Goal: Information Seeking & Learning: Learn about a topic

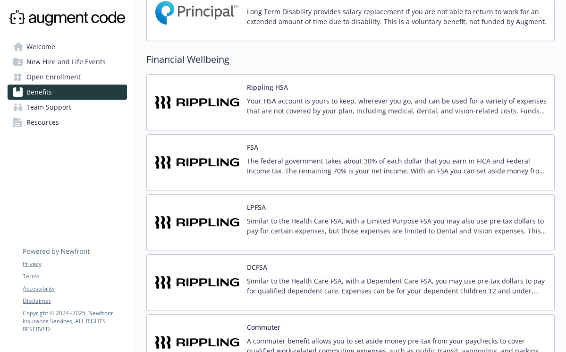
scroll to position [652, 0]
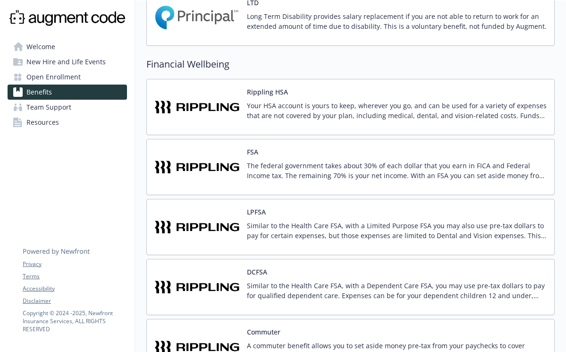
click at [349, 104] on p "Your HSA account is yours to keep, wherever you go, and can be used for a varie…" at bounding box center [397, 111] width 300 height 20
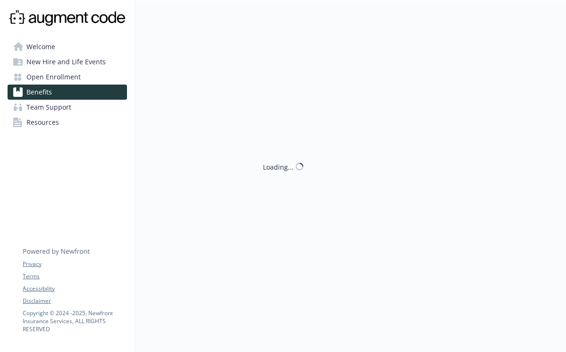
scroll to position [652, 0]
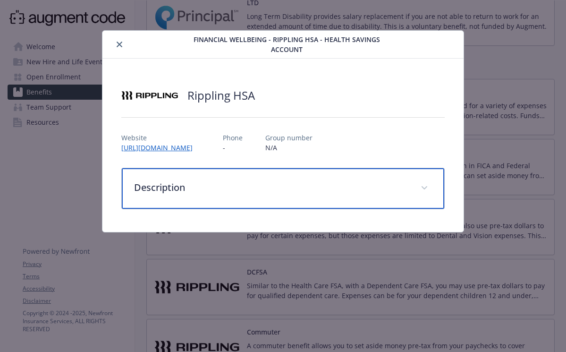
click at [428, 185] on span "details for plan Financial Wellbeing - Rippling HSA - Health Savings Account" at bounding box center [424, 187] width 15 height 15
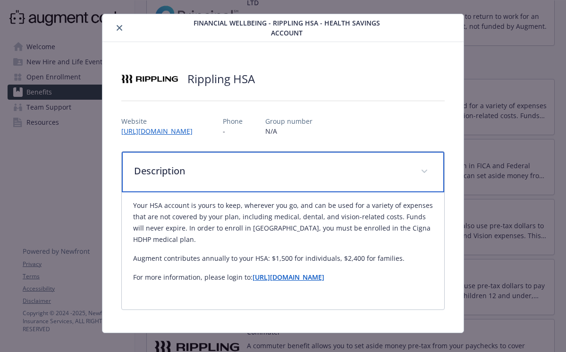
scroll to position [2, 0]
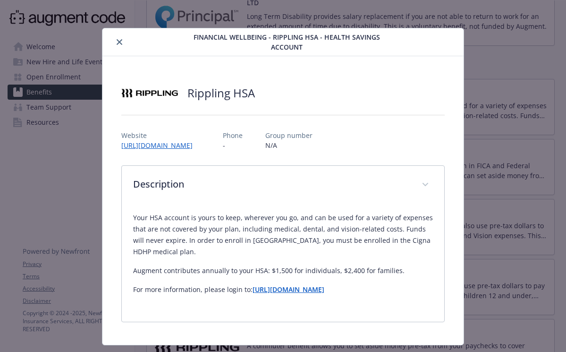
click at [118, 43] on icon "close" at bounding box center [120, 42] width 6 height 6
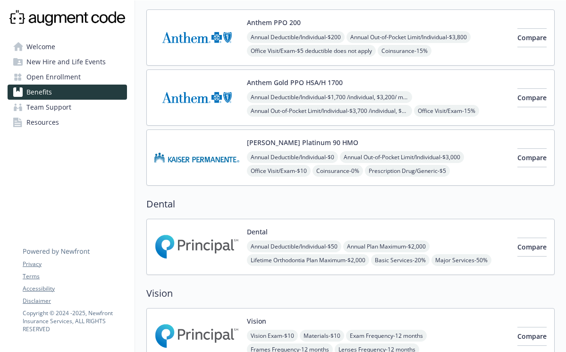
scroll to position [95, 0]
click at [517, 100] on span "Compare" at bounding box center [531, 97] width 29 height 9
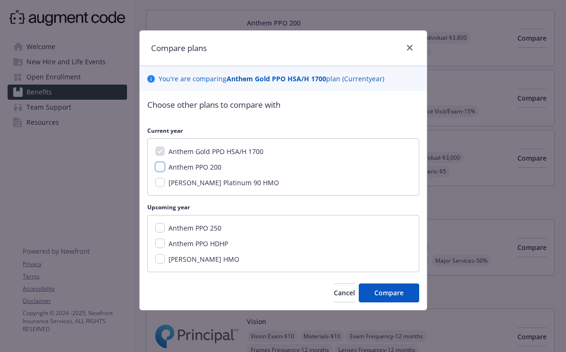
click at [160, 166] on input "Anthem PPO 200" at bounding box center [159, 166] width 9 height 9
click at [162, 166] on input "Anthem PPO 200" at bounding box center [159, 166] width 9 height 9
click at [161, 163] on input "Anthem PPO 200" at bounding box center [159, 166] width 9 height 9
checkbox input "true"
click at [390, 291] on span "Compare" at bounding box center [388, 292] width 29 height 9
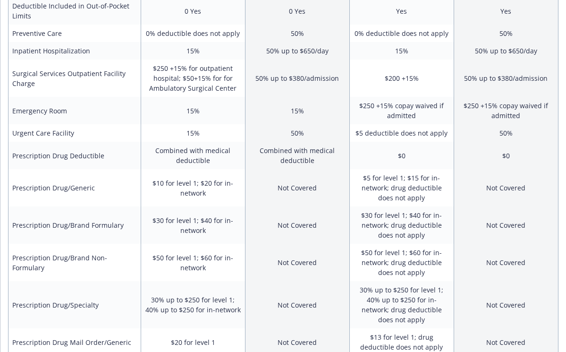
scroll to position [0, 0]
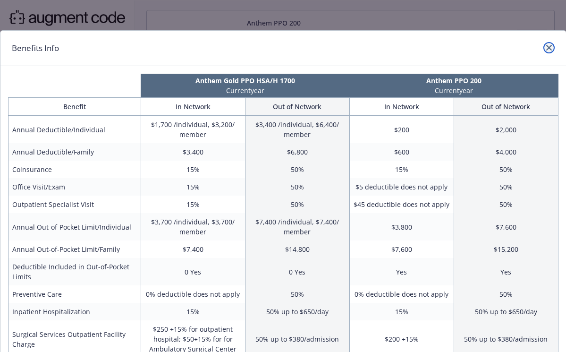
click at [550, 49] on icon "close" at bounding box center [549, 48] width 6 height 6
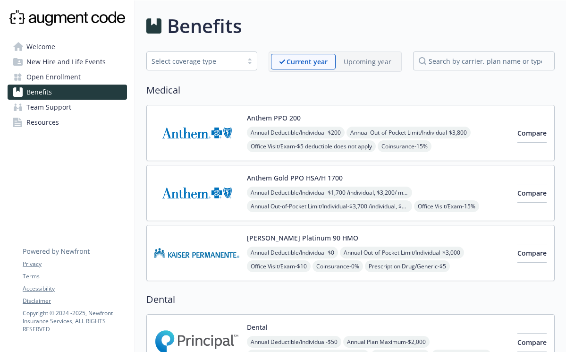
click at [362, 64] on p "Upcoming year" at bounding box center [367, 62] width 48 height 10
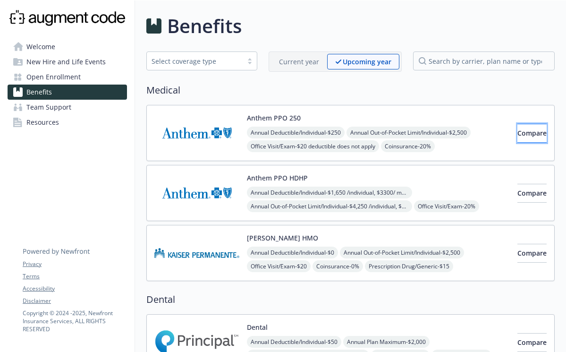
click at [517, 134] on span "Compare" at bounding box center [531, 132] width 29 height 9
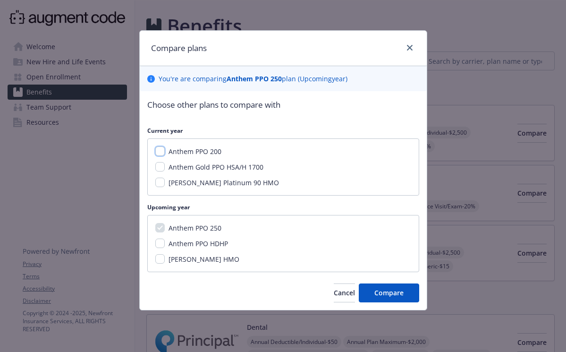
click at [159, 153] on input "Anthem PPO 200" at bounding box center [159, 150] width 9 height 9
checkbox input "true"
click at [390, 293] on span "Compare" at bounding box center [388, 292] width 29 height 9
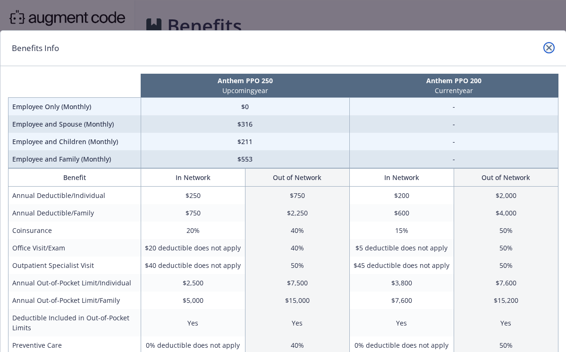
click at [546, 46] on icon "close" at bounding box center [549, 48] width 6 height 6
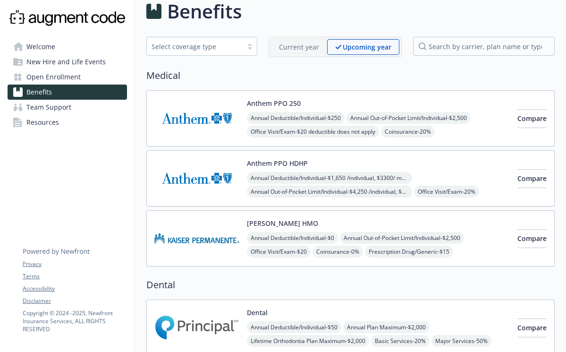
scroll to position [15, 0]
click at [522, 117] on span "Compare" at bounding box center [531, 117] width 29 height 9
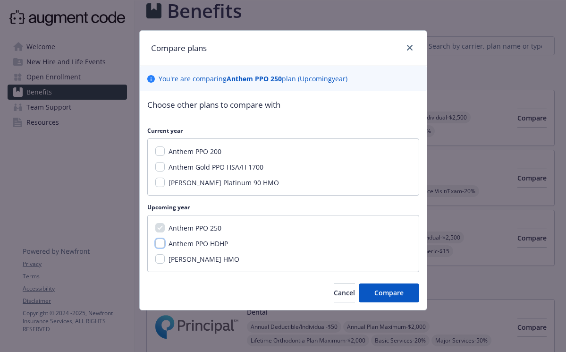
click at [161, 244] on input "Anthem PPO HDHP" at bounding box center [159, 242] width 9 height 9
checkbox input "true"
click at [389, 294] on span "Compare" at bounding box center [388, 292] width 29 height 9
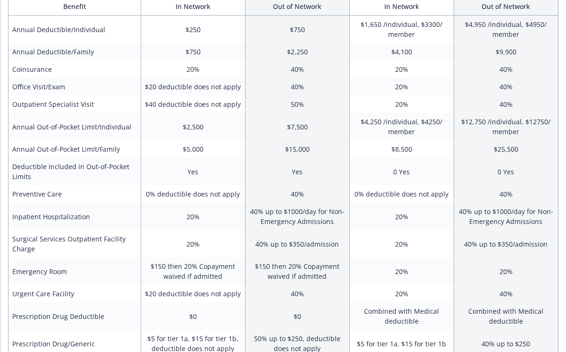
scroll to position [0, 0]
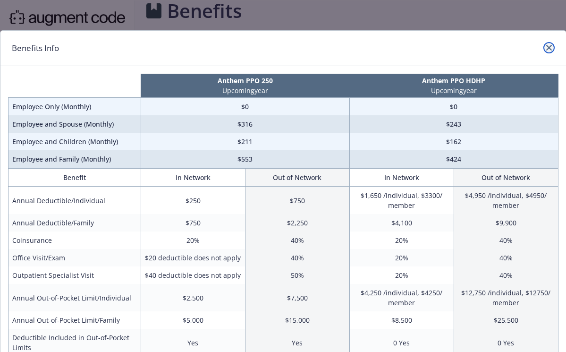
click at [553, 46] on link "close" at bounding box center [548, 47] width 11 height 11
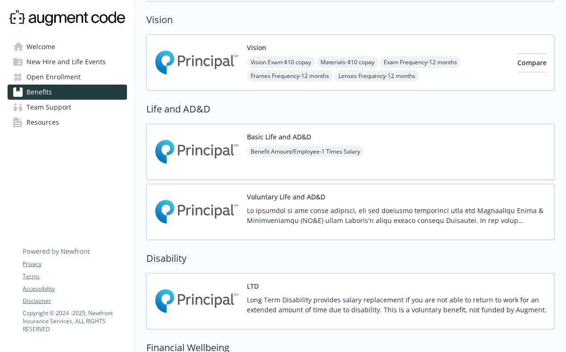
scroll to position [370, 0]
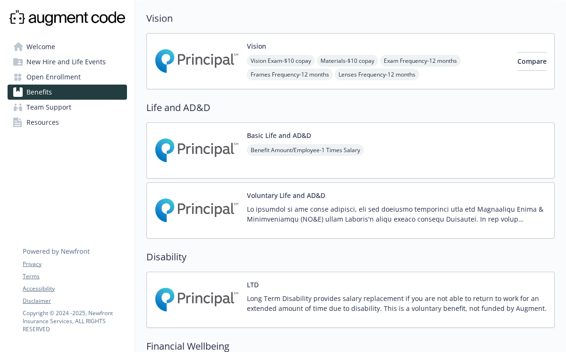
click at [303, 217] on p at bounding box center [397, 214] width 300 height 20
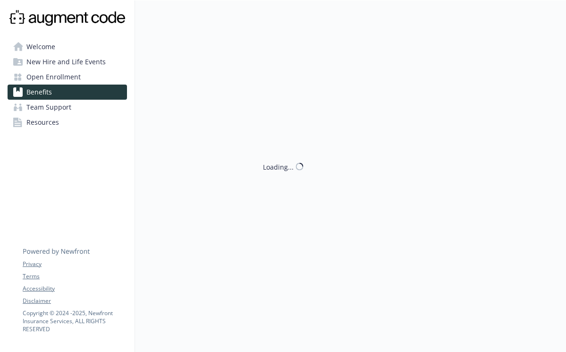
scroll to position [370, 0]
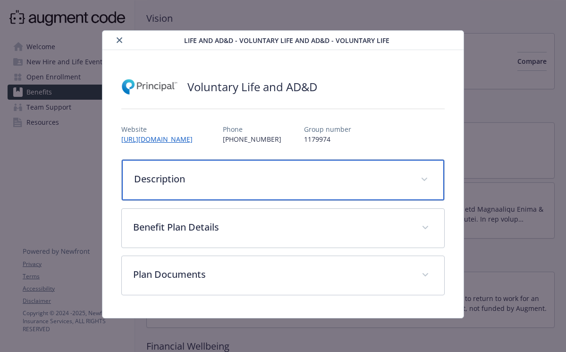
click at [322, 184] on p "Description" at bounding box center [271, 179] width 275 height 14
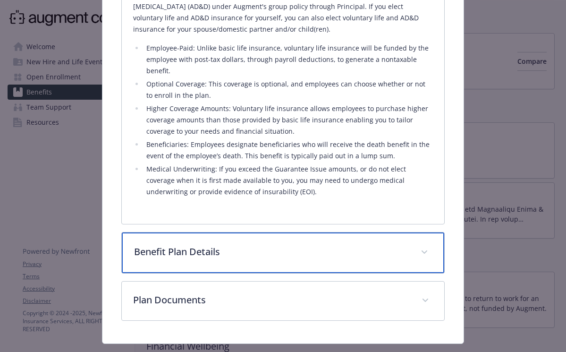
click at [323, 257] on p "Benefit Plan Details" at bounding box center [271, 251] width 275 height 14
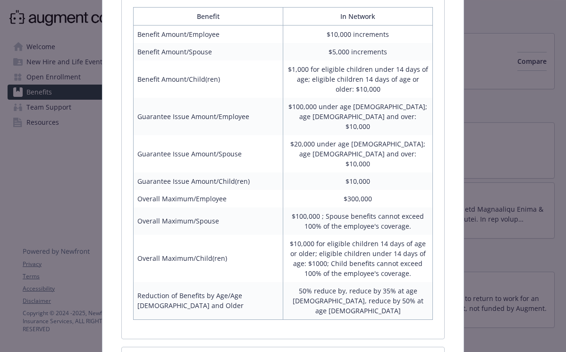
scroll to position [547, 0]
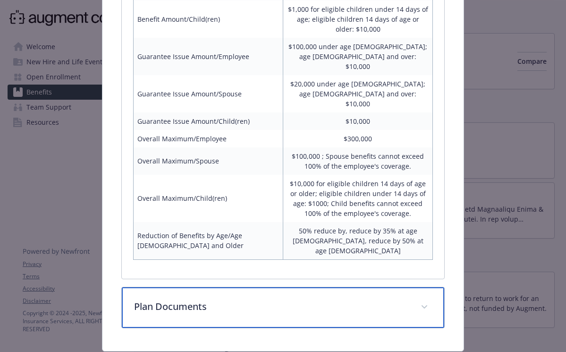
click at [335, 299] on p "Plan Documents" at bounding box center [271, 306] width 275 height 14
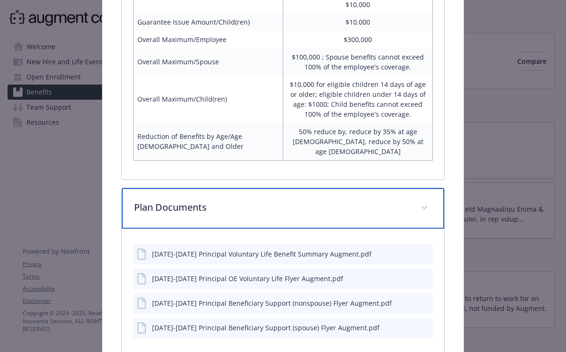
scroll to position [649, 0]
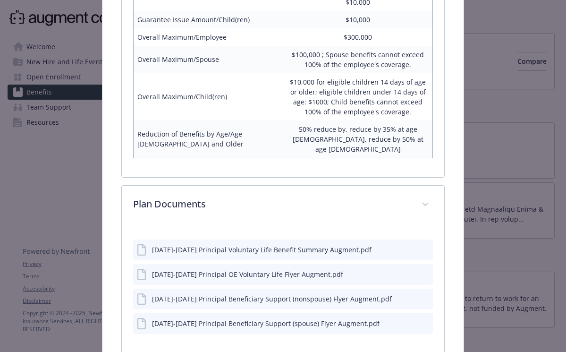
click at [246, 269] on div "[DATE]-[DATE] Principal OE Voluntary Life Flyer Augment.pdf" at bounding box center [247, 274] width 191 height 10
click at [424, 270] on icon "preview file" at bounding box center [423, 273] width 8 height 7
click at [424, 246] on icon "preview file" at bounding box center [423, 249] width 8 height 7
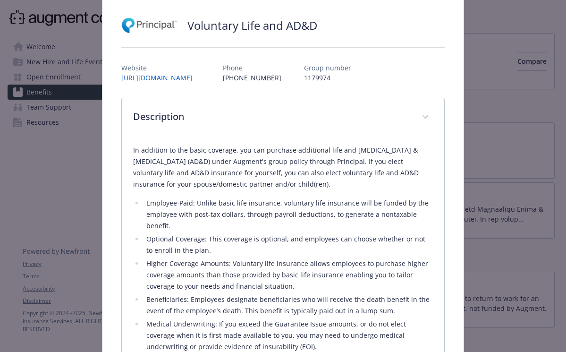
scroll to position [64, 0]
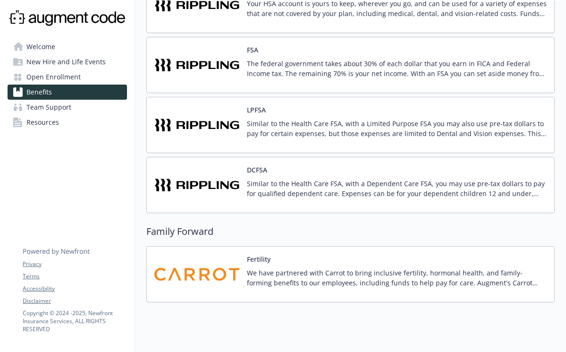
scroll to position [772, 0]
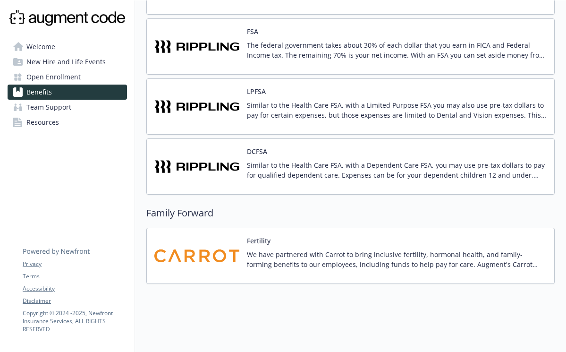
click at [289, 262] on p "We have partnered with Carrot to bring inclusive fertility, hormonal health, an…" at bounding box center [397, 259] width 300 height 20
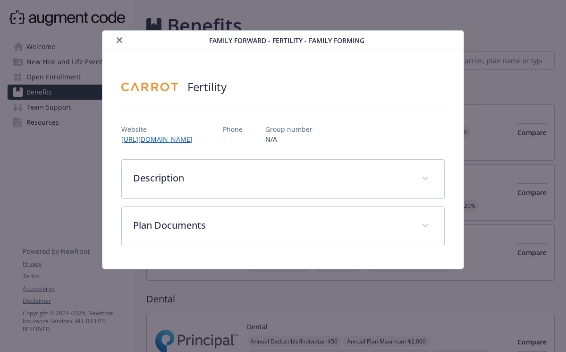
scroll to position [772, 0]
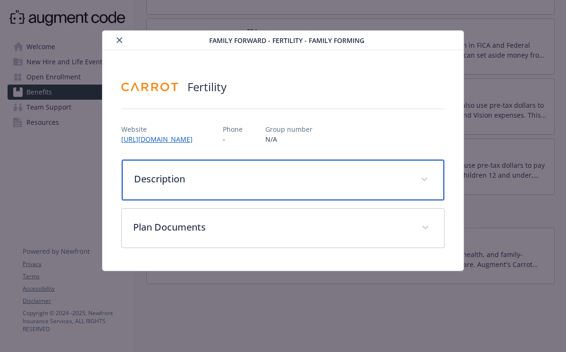
click at [301, 186] on div "Description" at bounding box center [283, 179] width 322 height 41
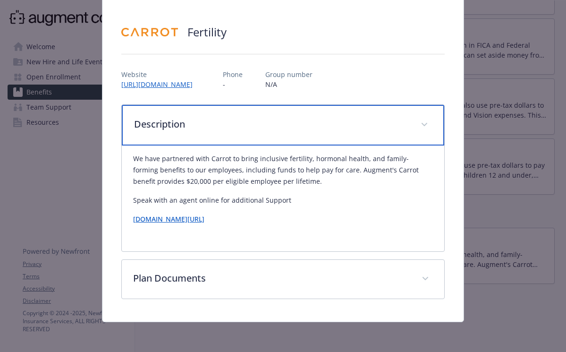
scroll to position [55, 0]
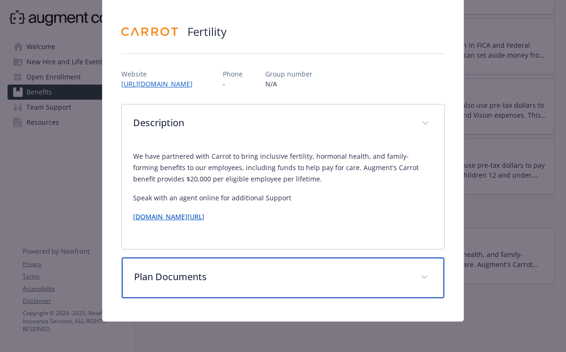
click at [286, 277] on p "Plan Documents" at bounding box center [271, 276] width 275 height 14
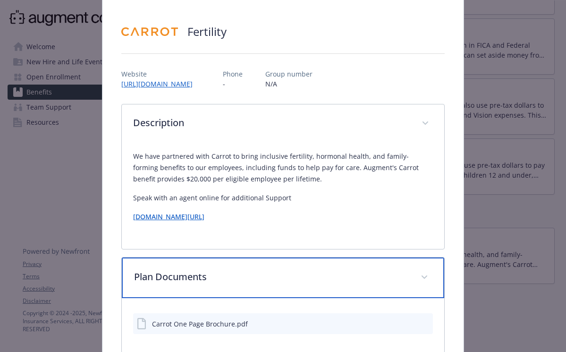
scroll to position [110, 0]
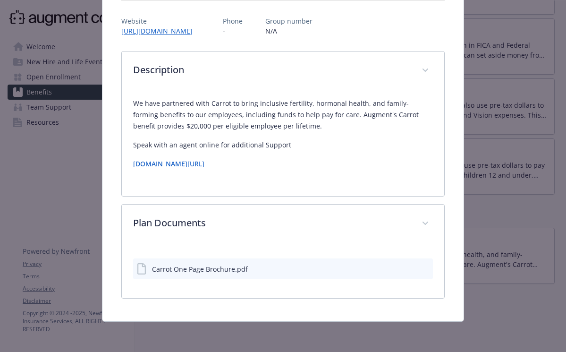
click at [220, 271] on div "Carrot One Page Brochure.pdf" at bounding box center [200, 269] width 96 height 10
click at [428, 269] on button "preview file" at bounding box center [424, 268] width 10 height 8
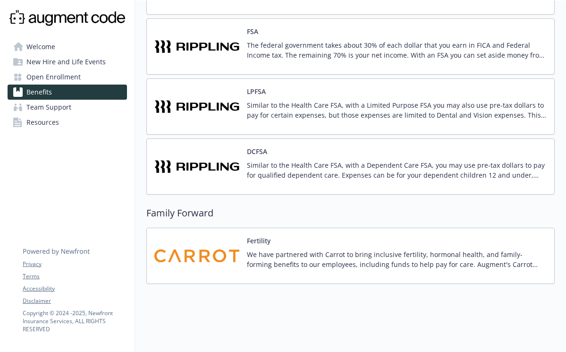
click at [63, 112] on span "Team Support" at bounding box center [48, 107] width 45 height 15
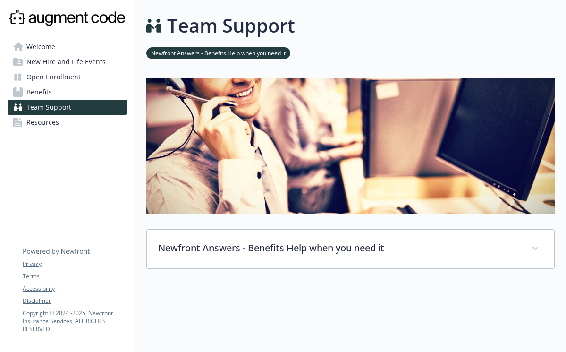
scroll to position [103, 0]
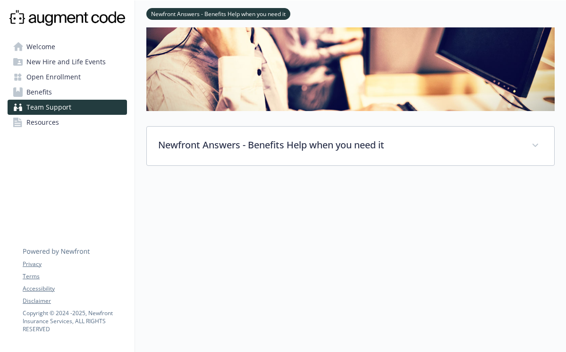
click at [62, 122] on link "Resources" at bounding box center [67, 122] width 119 height 15
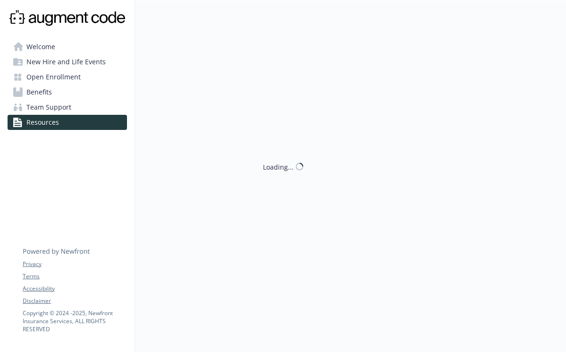
scroll to position [103, 0]
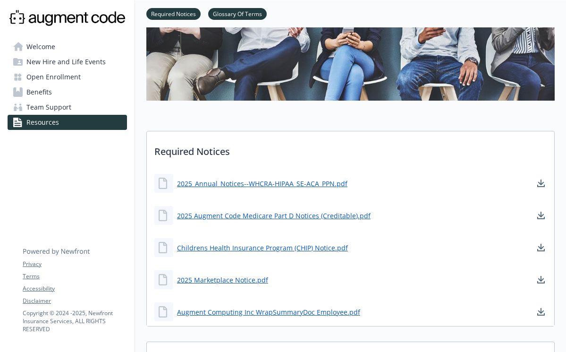
click at [58, 49] on link "Welcome" at bounding box center [67, 46] width 119 height 15
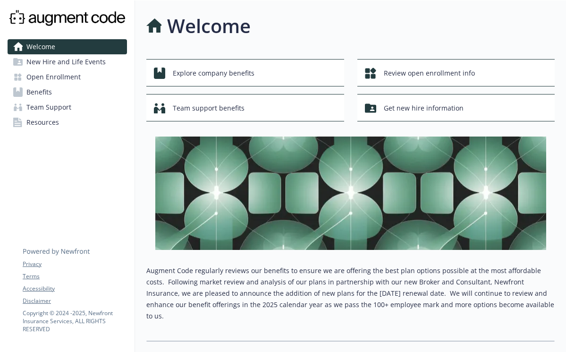
click at [90, 62] on span "New Hire and Life Events" at bounding box center [65, 61] width 79 height 15
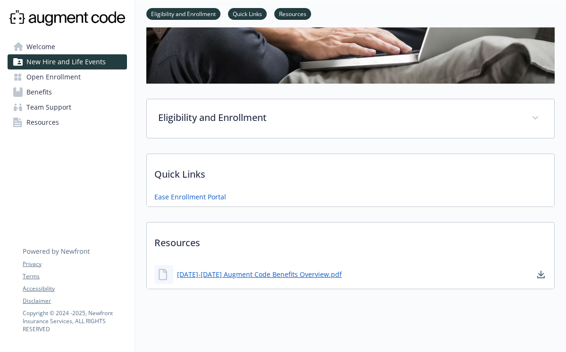
scroll to position [163, 0]
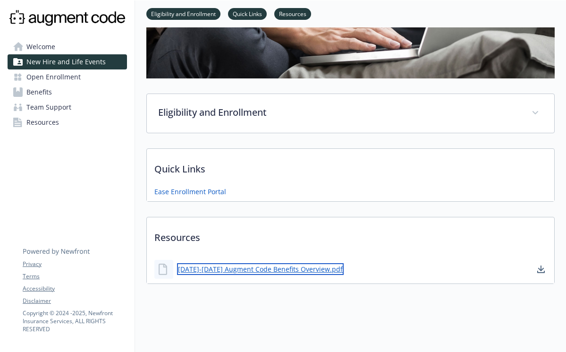
click at [278, 269] on link "[DATE]-[DATE] Augment Code Benefits Overview.pdf" at bounding box center [260, 269] width 167 height 12
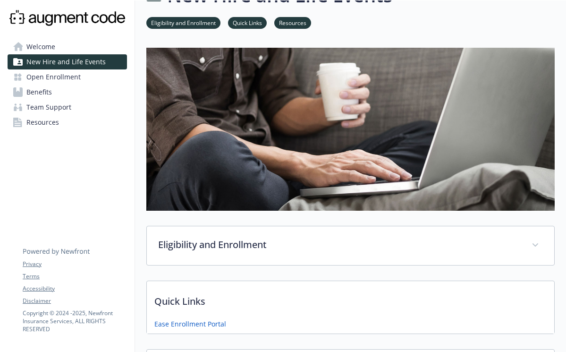
scroll to position [0, 0]
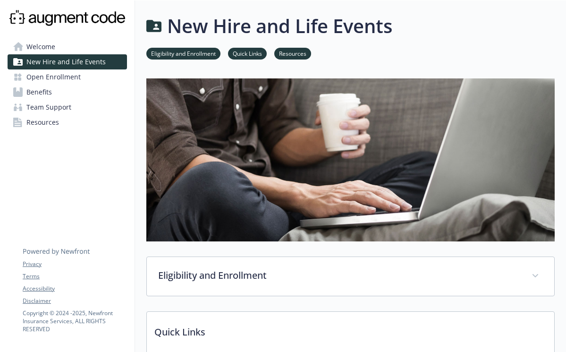
click at [52, 119] on span "Resources" at bounding box center [42, 122] width 33 height 15
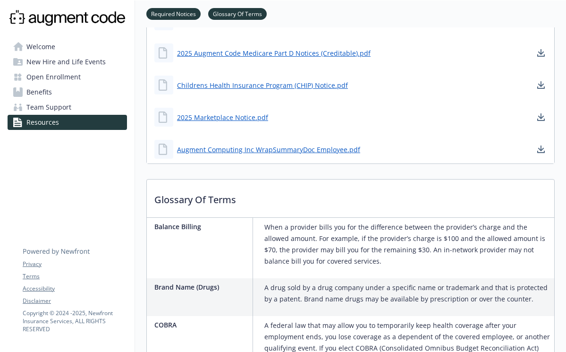
scroll to position [275, 0]
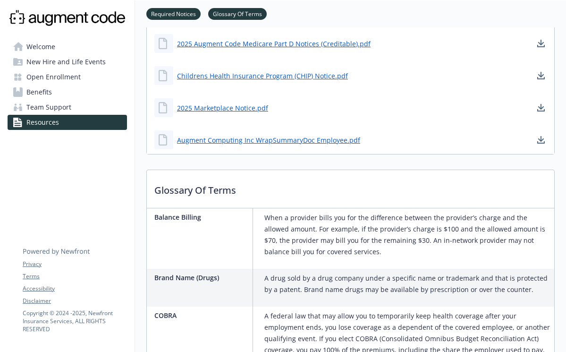
click at [58, 106] on span "Team Support" at bounding box center [48, 107] width 45 height 15
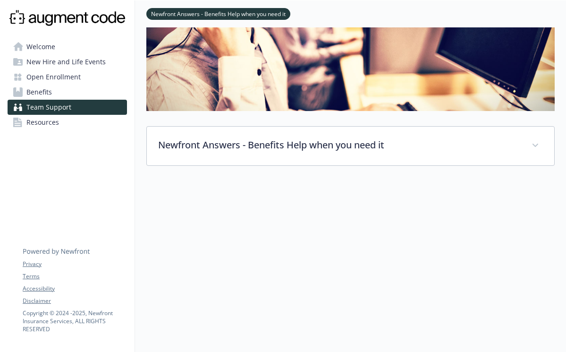
click at [79, 125] on link "Resources" at bounding box center [67, 122] width 119 height 15
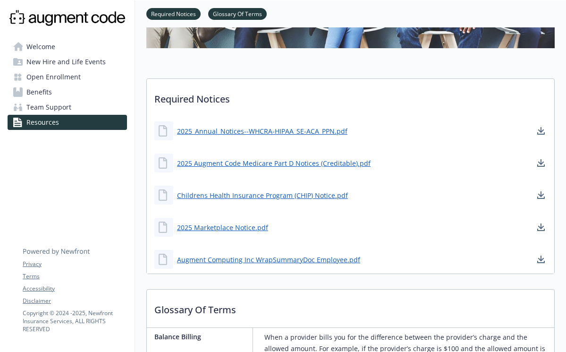
scroll to position [142, 0]
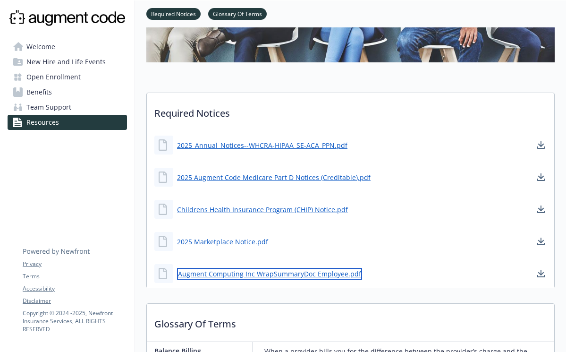
click at [286, 271] on link "Augment Computing Inc WrapSummaryDoc Employee.pdf" at bounding box center [269, 274] width 185 height 12
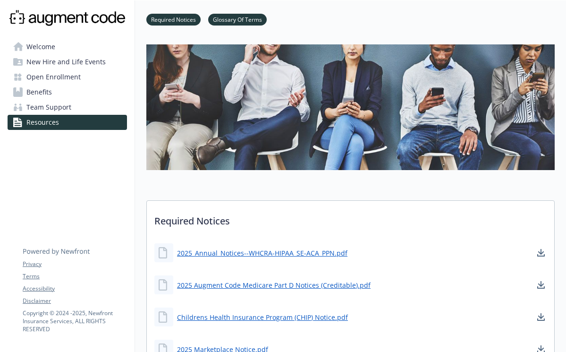
scroll to position [0, 0]
